Goal: Information Seeking & Learning: Learn about a topic

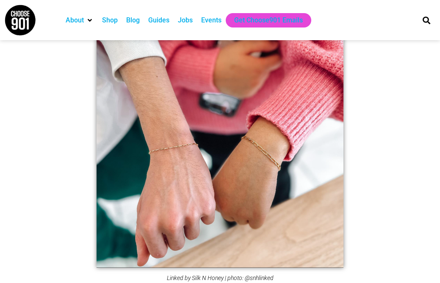
click at [206, 179] on img at bounding box center [220, 143] width 247 height 250
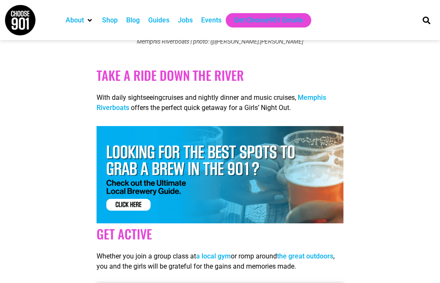
scroll to position [1227, 0]
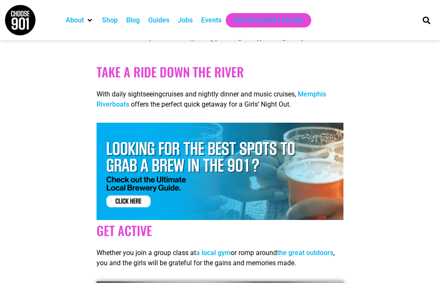
click at [199, 63] on h2 "take a ride down the river" at bounding box center [220, 64] width 247 height 30
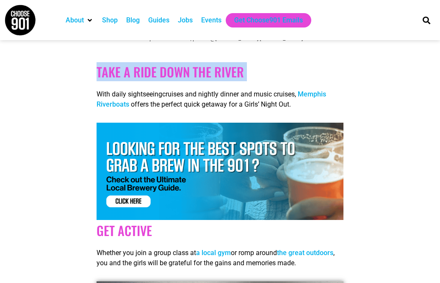
click at [194, 100] on span "offers the perfect quick getaway for a Girls’ Night Out." at bounding box center [211, 104] width 160 height 8
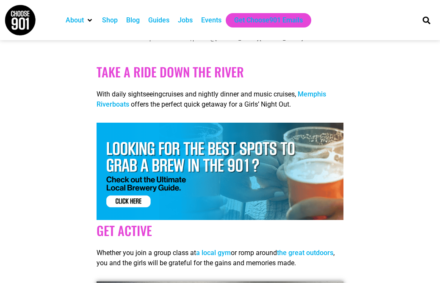
click at [194, 100] on span "offers the perfect quick getaway for a Girls’ Night Out." at bounding box center [211, 104] width 160 height 8
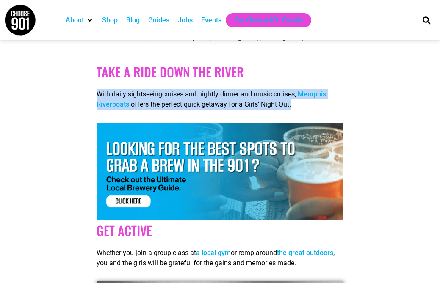
click at [190, 62] on h2 "take a ride down the river" at bounding box center [220, 64] width 247 height 30
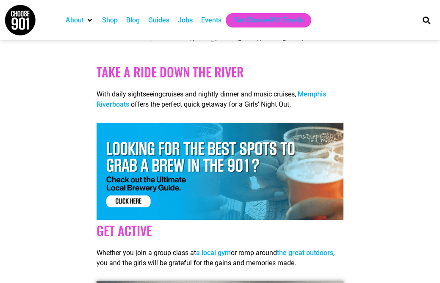
click at [190, 62] on h2 "take a ride down the river" at bounding box center [220, 64] width 247 height 30
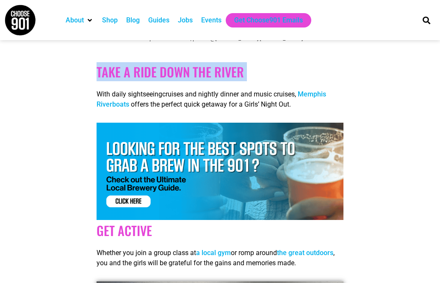
click at [190, 62] on h2 "take a ride down the river" at bounding box center [220, 64] width 247 height 30
click at [192, 100] on span "offers the perfect quick getaway for a Girls’ Night Out." at bounding box center [211, 104] width 160 height 8
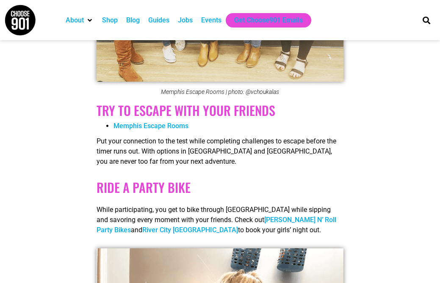
scroll to position [1669, 0]
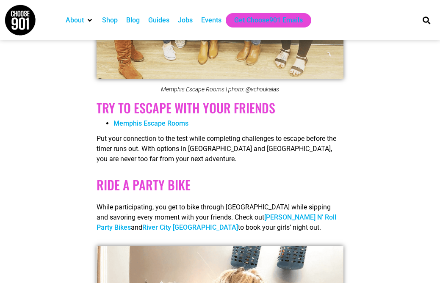
click at [171, 134] on div "Put your connection to the test while completing challenges to escape before th…" at bounding box center [220, 149] width 247 height 30
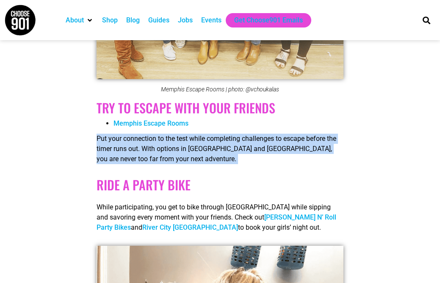
click at [171, 134] on div "Put your connection to the test while completing challenges to escape before th…" at bounding box center [220, 149] width 247 height 30
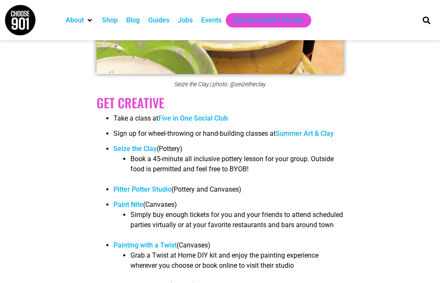
scroll to position [2179, 0]
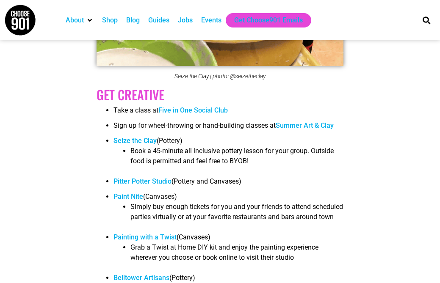
click at [203, 146] on li "Book a 45-minute all inclusive pottery lesson for your group. Outside food is p…" at bounding box center [236, 158] width 213 height 25
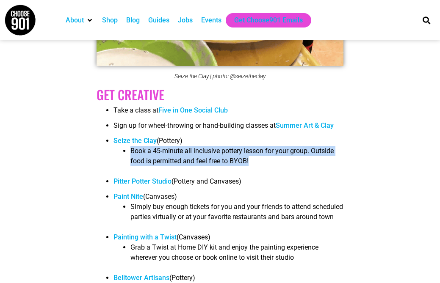
click at [203, 146] on li "Book a 45-minute all inclusive pottery lesson for your group. Outside food is p…" at bounding box center [236, 158] width 213 height 25
click at [193, 121] on li "Sign up for wheel-throwing or hand-building classes at Summer Art & Clay" at bounding box center [228, 128] width 230 height 15
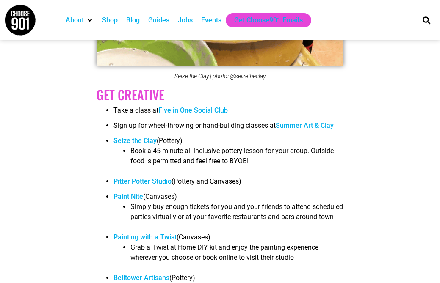
click at [193, 121] on li "Sign up for wheel-throwing or hand-building classes at Summer Art & Clay" at bounding box center [228, 128] width 230 height 15
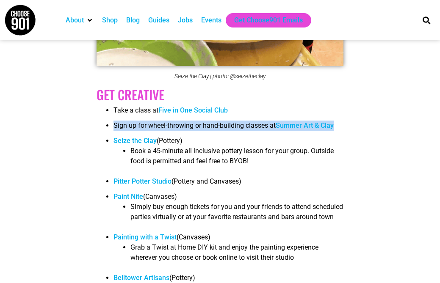
click at [193, 121] on li "Sign up for wheel-throwing or hand-building classes at Summer Art & Clay" at bounding box center [228, 128] width 230 height 15
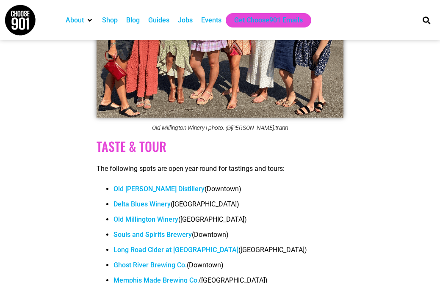
scroll to position [2397, 0]
